Goal: Task Accomplishment & Management: Complete application form

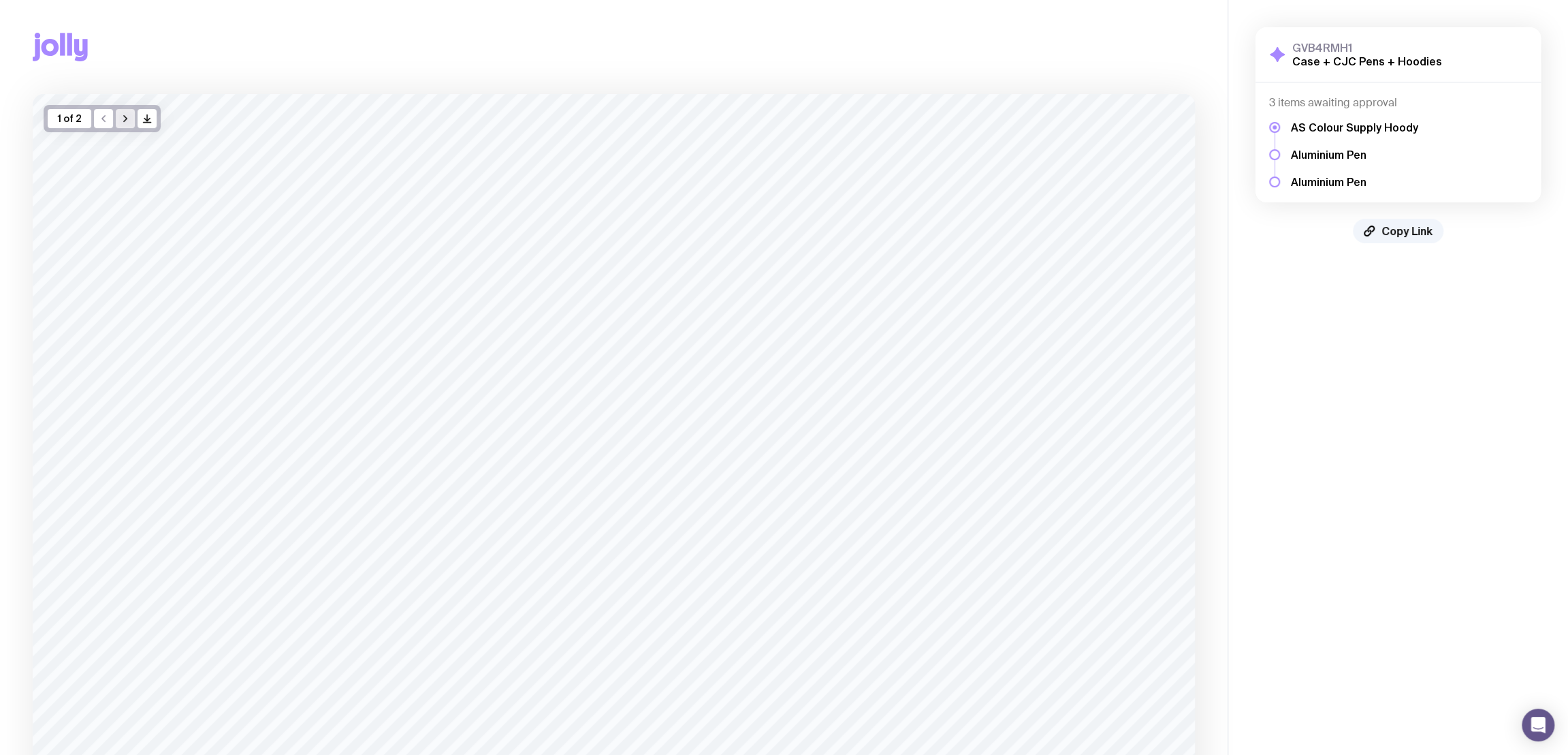
click at [126, 123] on icon "button" at bounding box center [125, 118] width 11 height 11
click at [105, 122] on icon "button" at bounding box center [103, 118] width 11 height 11
click at [126, 118] on icon "button" at bounding box center [125, 118] width 3 height 6
click at [100, 112] on button "button" at bounding box center [104, 118] width 19 height 19
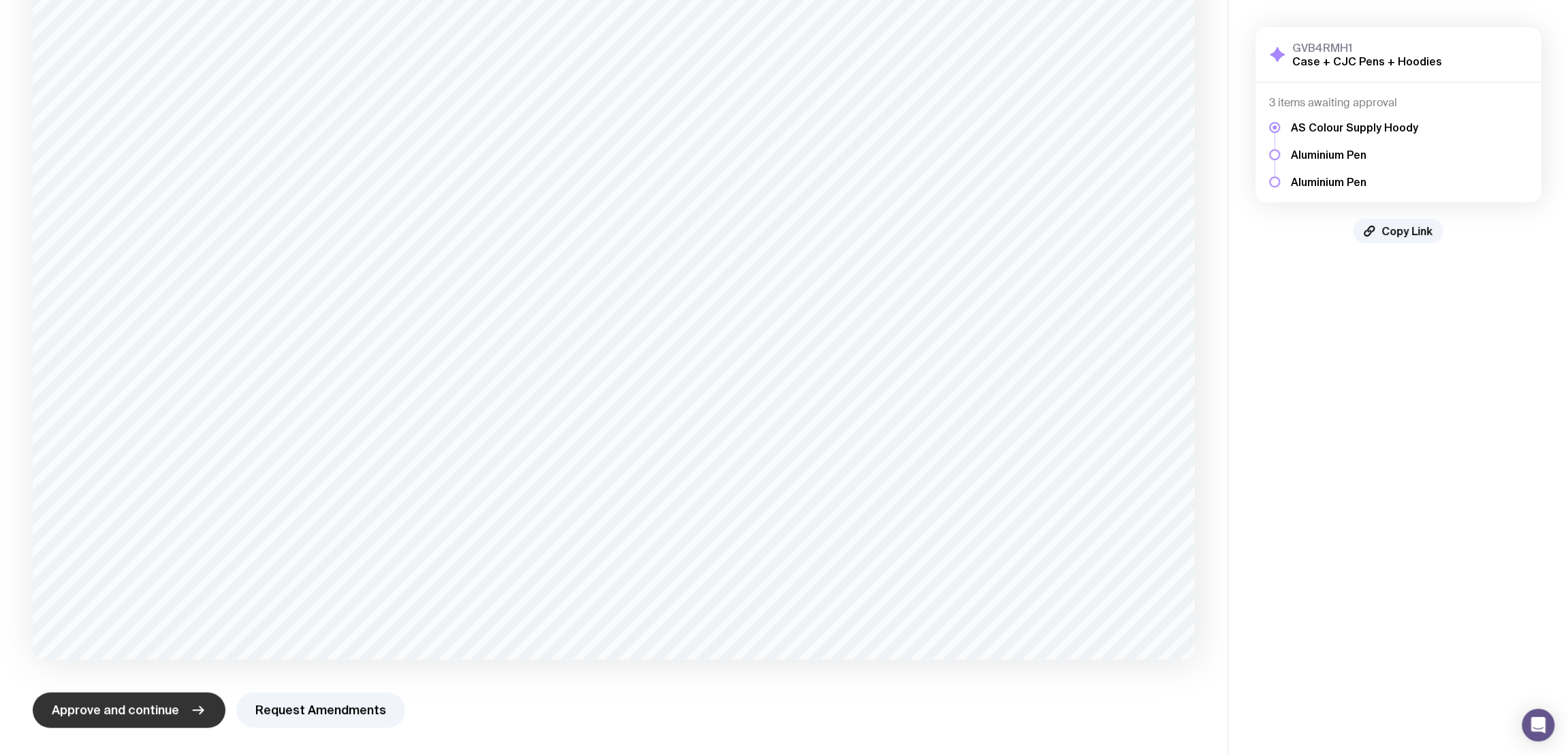
click at [134, 711] on span "Approve and continue" at bounding box center [115, 710] width 128 height 16
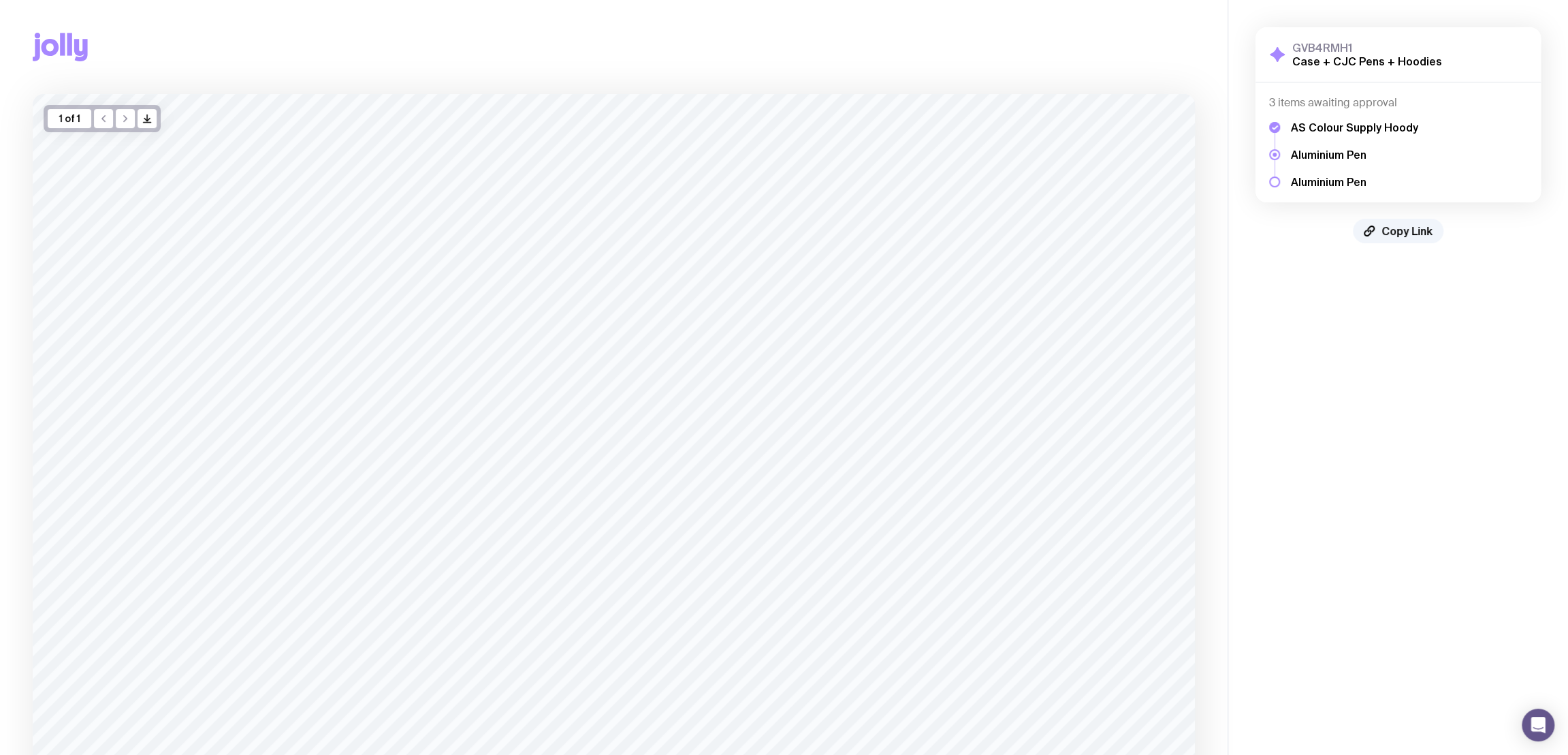
click at [1272, 181] on div at bounding box center [1275, 182] width 11 height 11
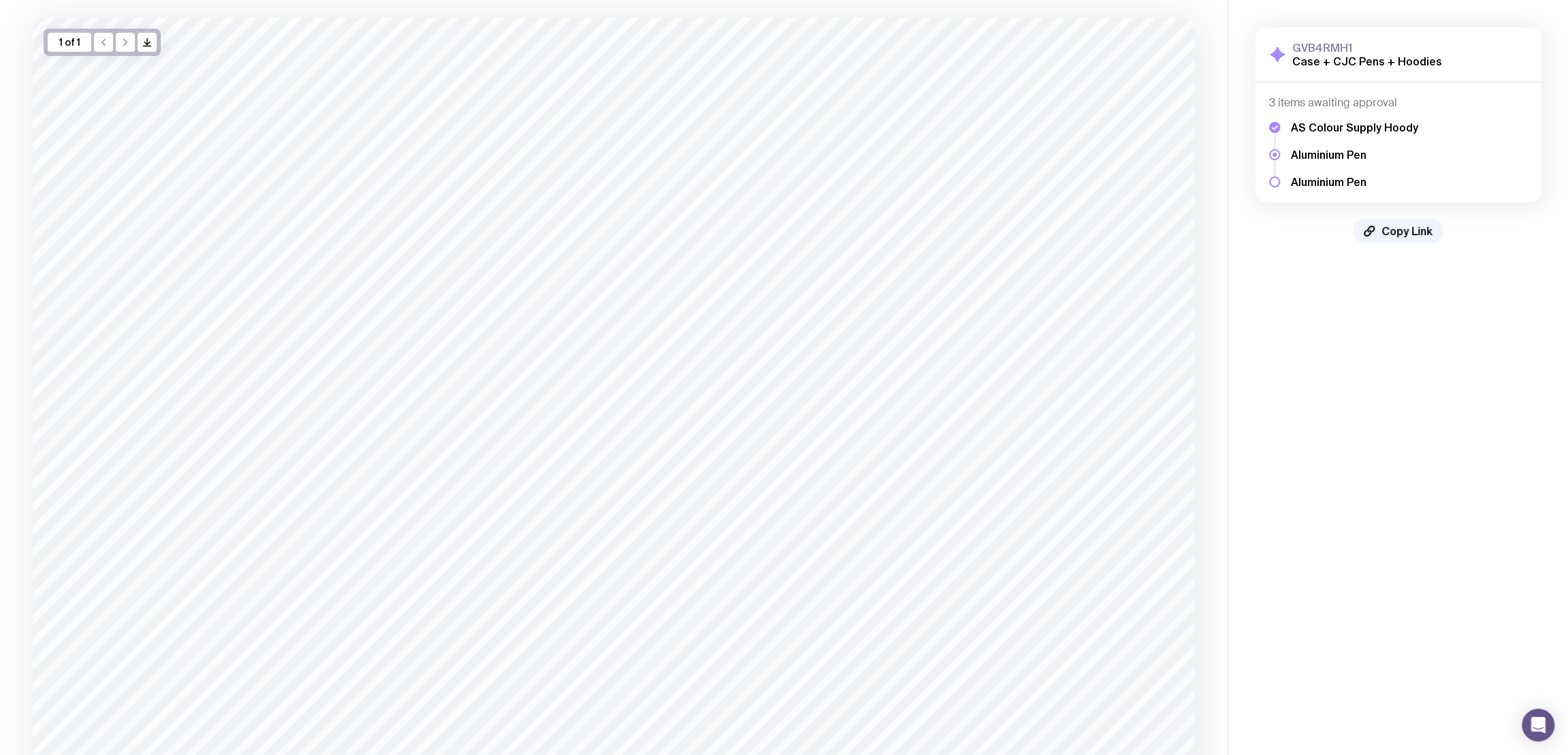
scroll to position [256, 0]
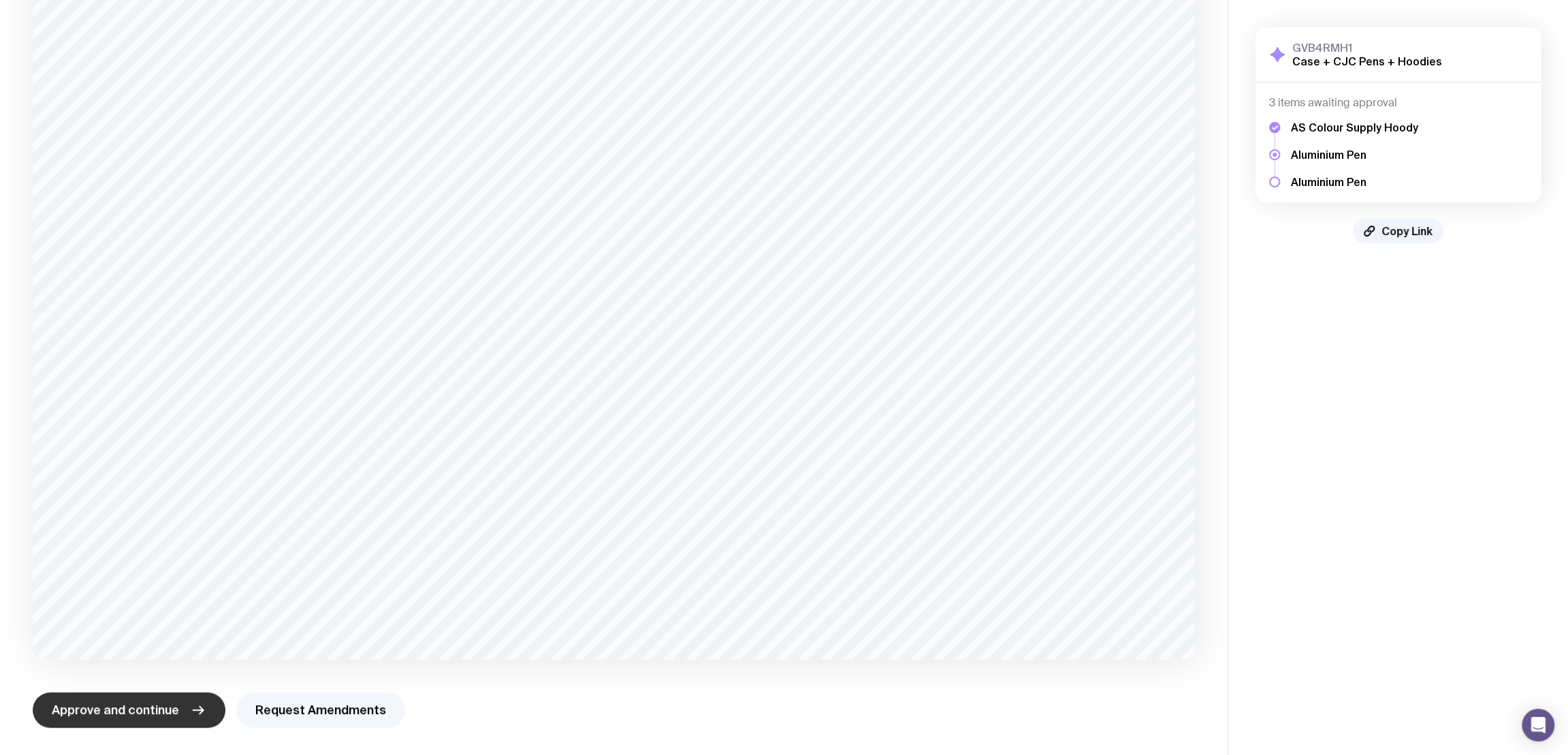
click at [379, 710] on button "Request Amendments" at bounding box center [320, 710] width 169 height 35
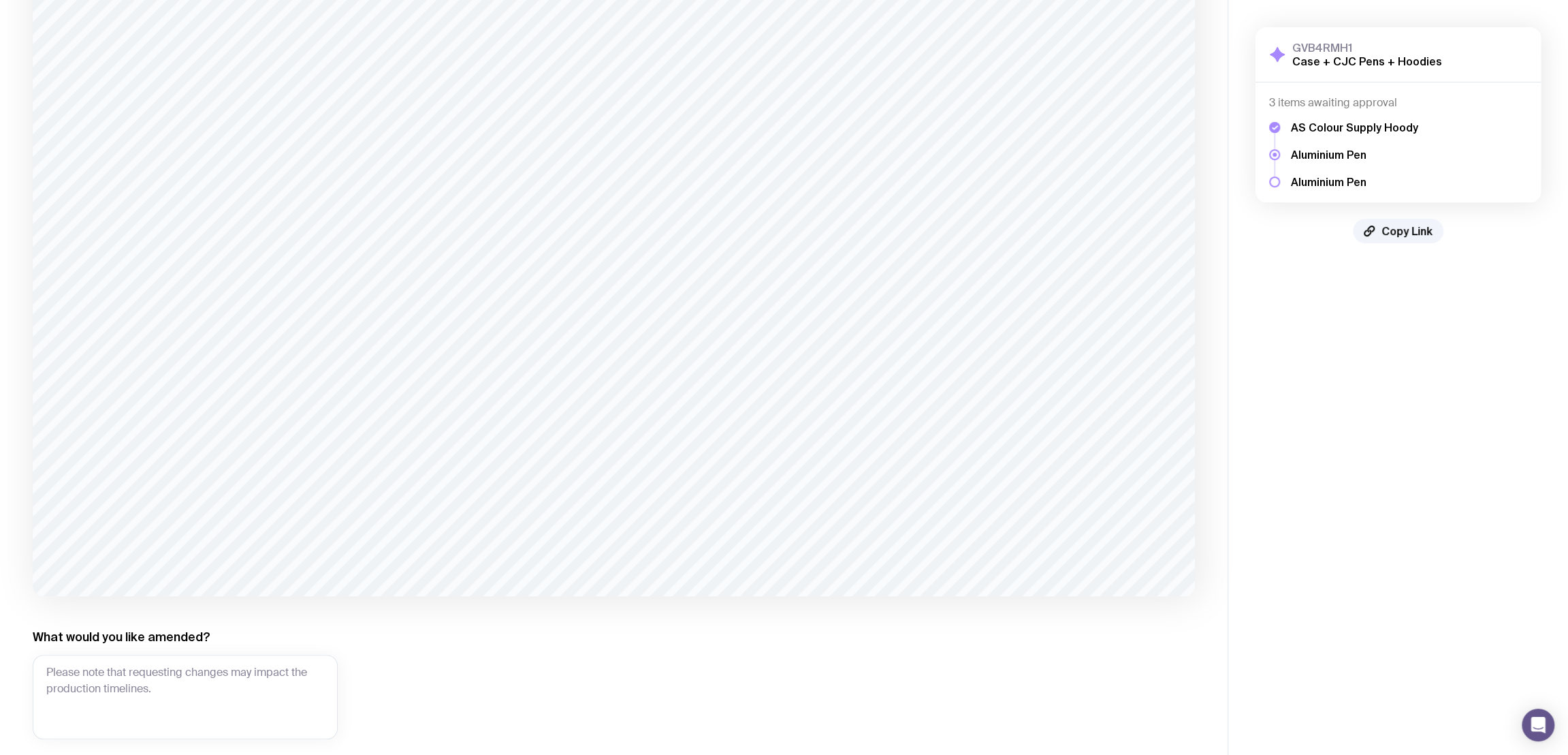
scroll to position [388, 0]
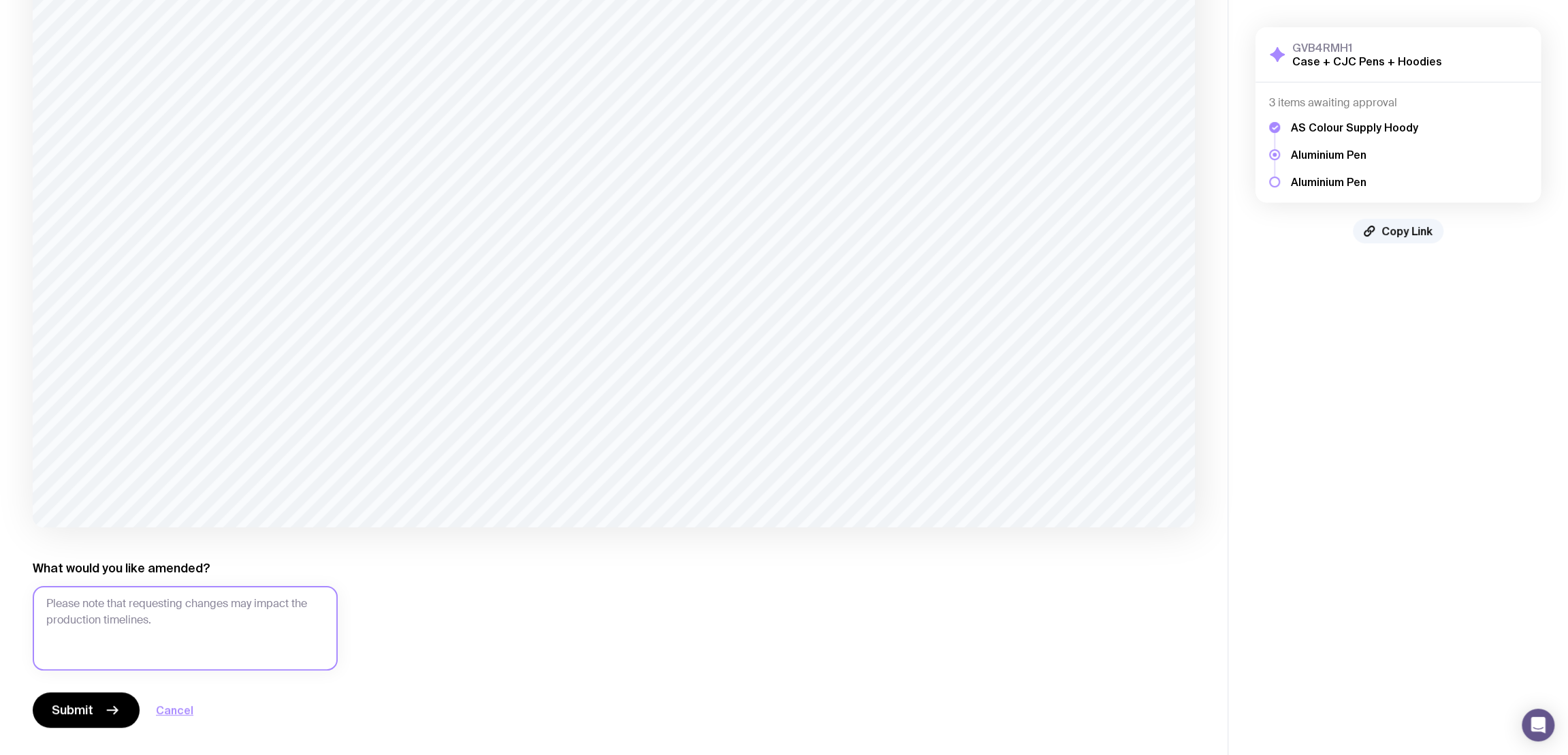
click at [225, 622] on textarea "What would you like amended?" at bounding box center [185, 628] width 305 height 85
click at [181, 708] on button "Cancel" at bounding box center [175, 710] width 38 height 16
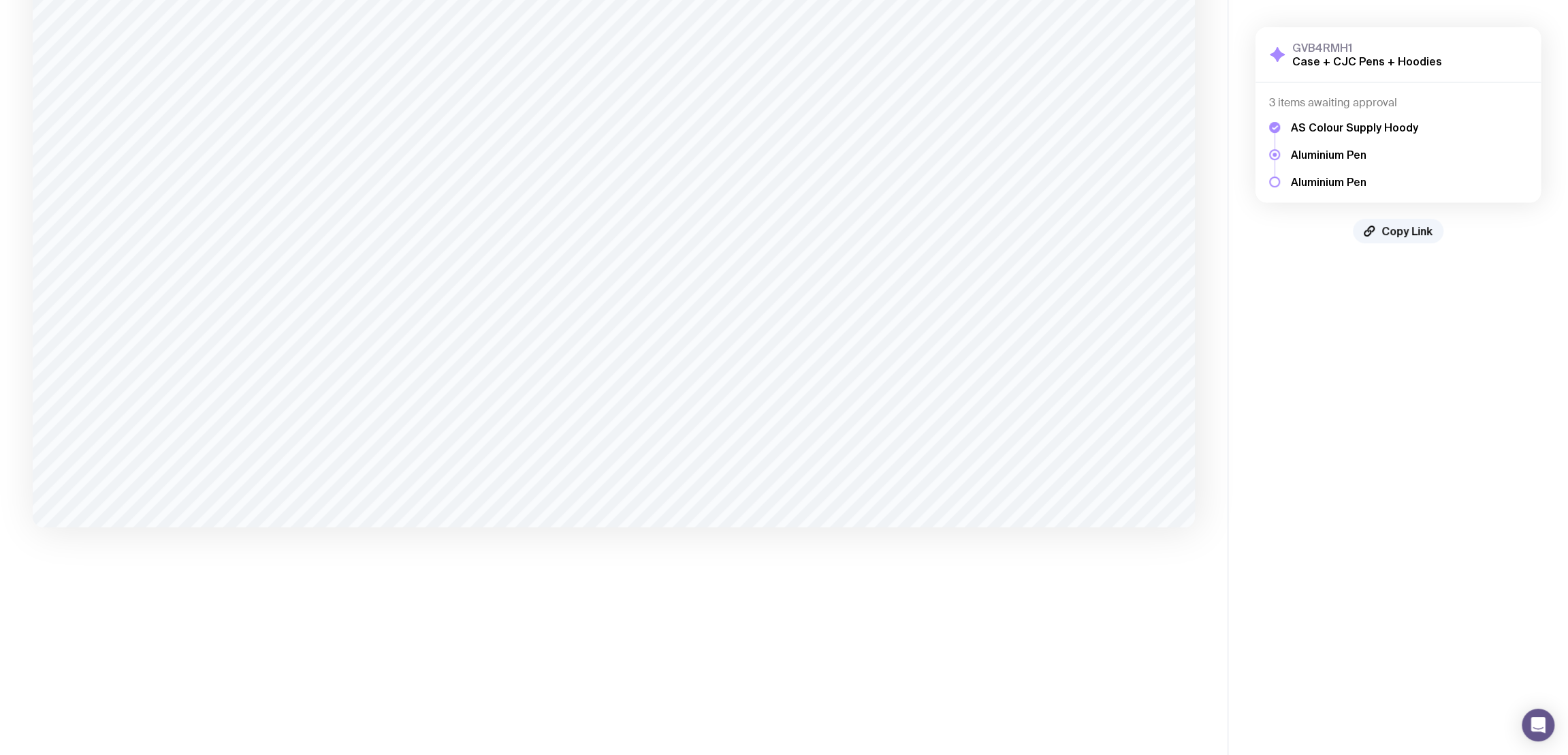
scroll to position [256, 0]
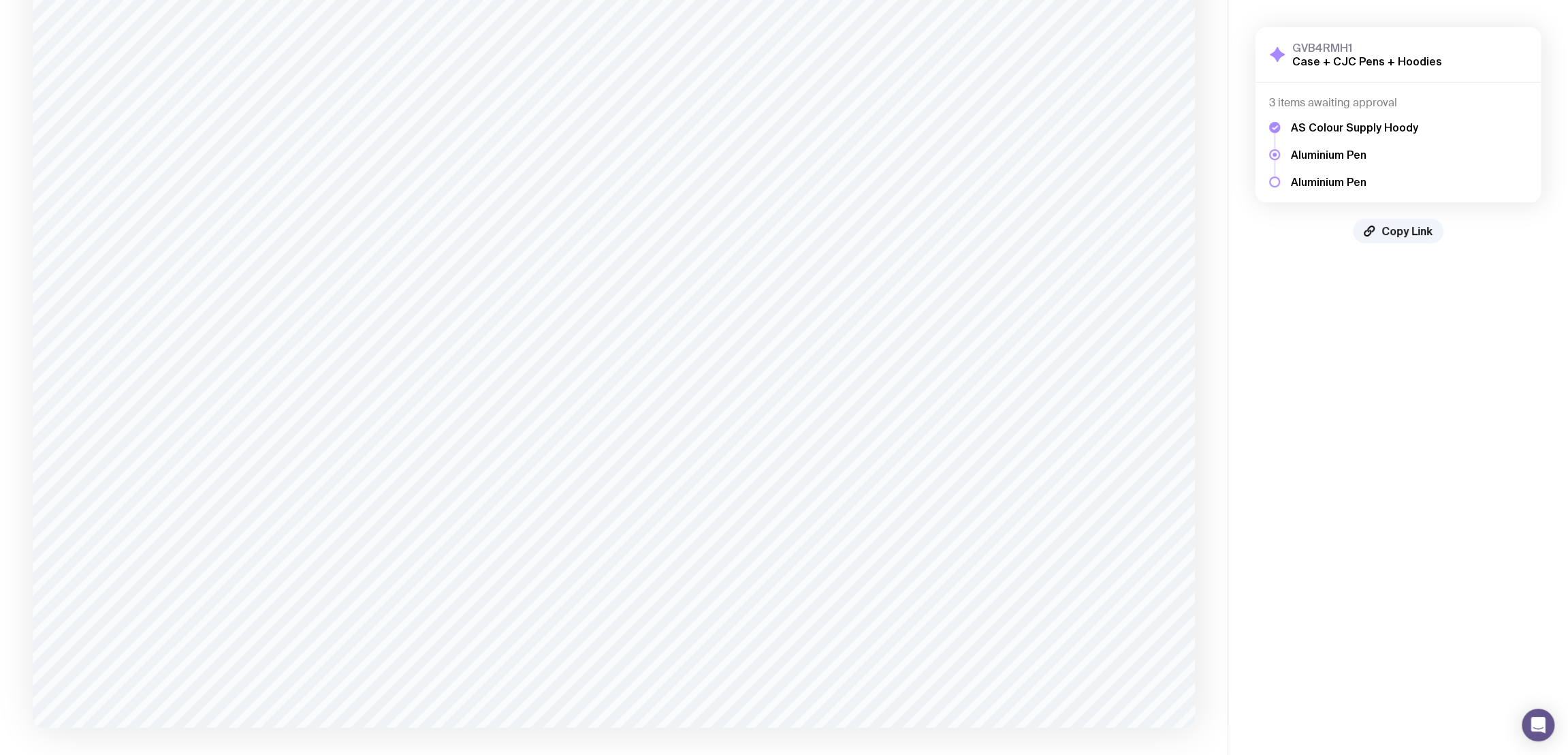
scroll to position [264, 0]
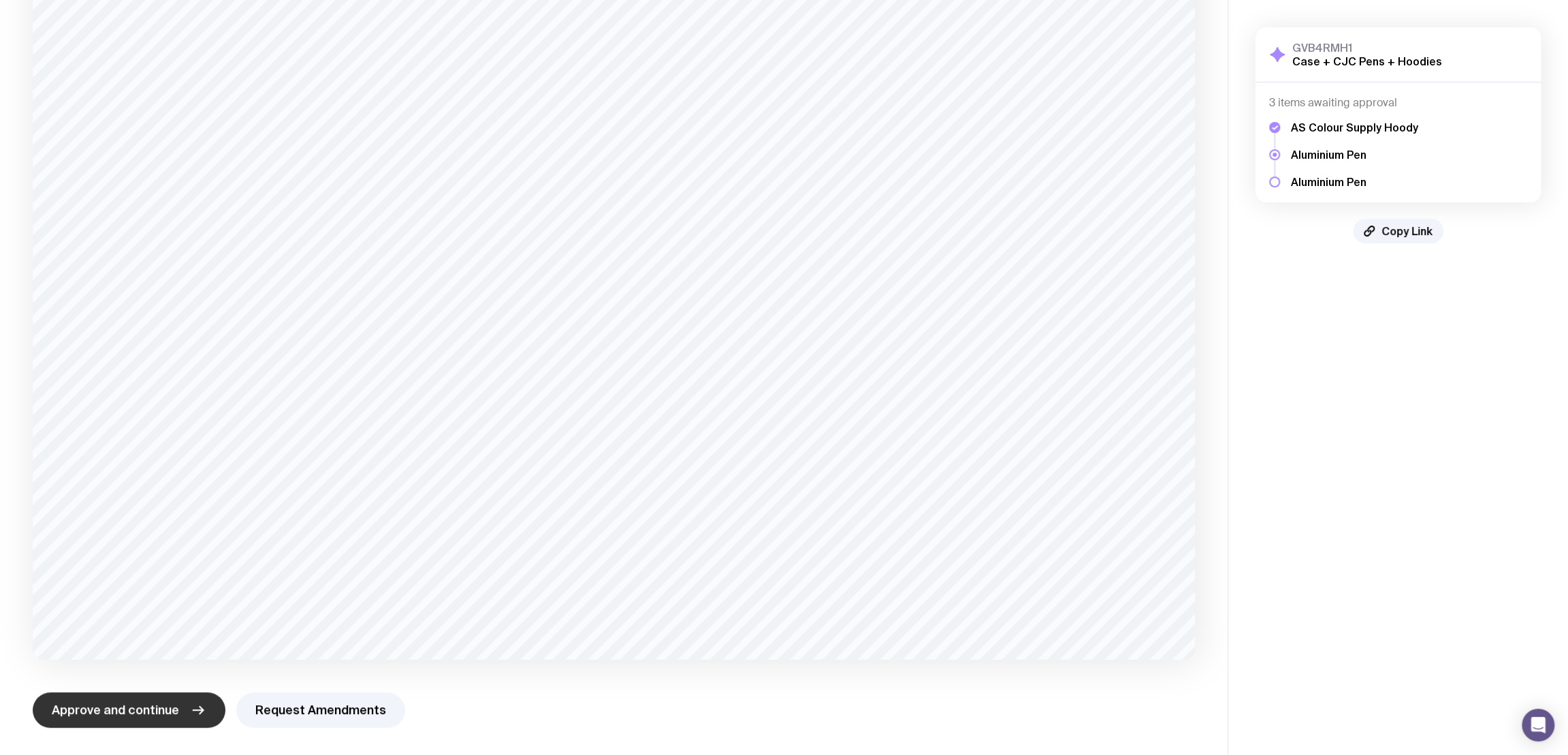
click at [138, 703] on span "Approve and continue" at bounding box center [115, 710] width 128 height 16
click at [1433, 609] on aside "GVB4RMH1 Case + CJC Pens + Hoodies Show Details 3 items awaiting approval AS Co…" at bounding box center [1397, 249] width 340 height 1011
click at [117, 713] on span "Approve and continue" at bounding box center [115, 710] width 128 height 16
